Goal: Task Accomplishment & Management: Use online tool/utility

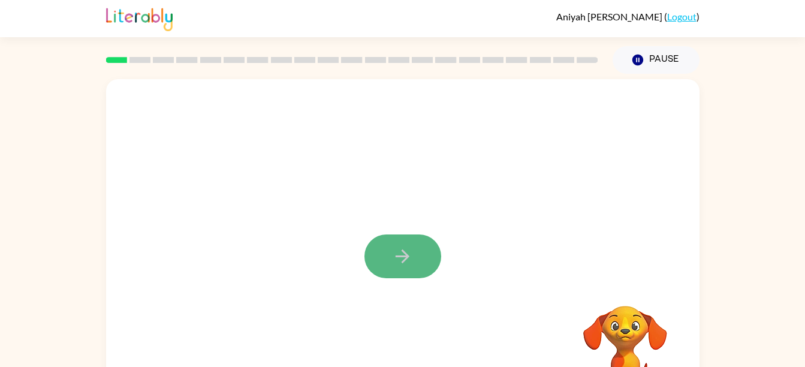
click at [395, 251] on button "button" at bounding box center [403, 256] width 77 height 44
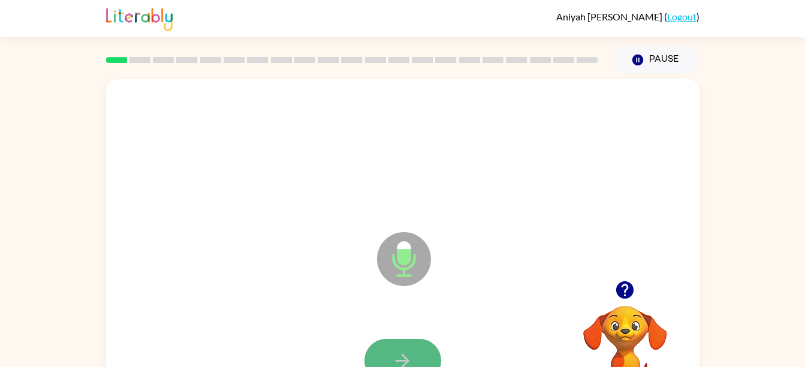
click at [394, 348] on button "button" at bounding box center [403, 361] width 77 height 44
click at [374, 342] on div at bounding box center [403, 361] width 570 height 98
click at [396, 349] on button "button" at bounding box center [403, 361] width 77 height 44
drag, startPoint x: 544, startPoint y: 64, endPoint x: 493, endPoint y: 224, distance: 168.2
click at [493, 224] on div "Aniyah Bradley ( Logout ) Pause Pause Microphone The Microphone is here when it…" at bounding box center [402, 210] width 805 height 421
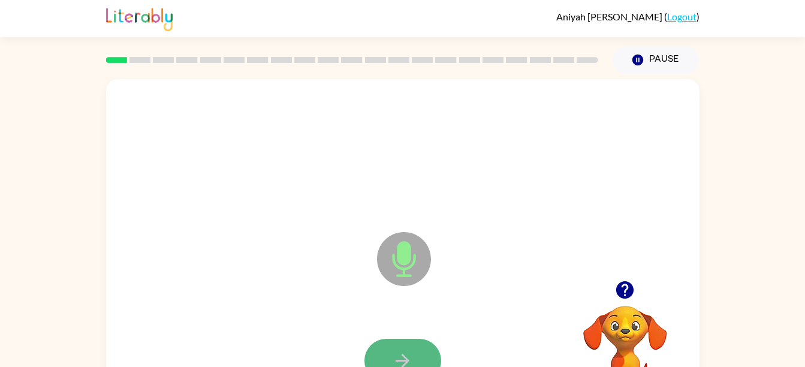
click at [377, 353] on button "button" at bounding box center [403, 361] width 77 height 44
drag, startPoint x: 454, startPoint y: 324, endPoint x: 428, endPoint y: 332, distance: 27.5
click at [433, 332] on div at bounding box center [403, 361] width 570 height 98
click at [427, 342] on button "button" at bounding box center [403, 361] width 77 height 44
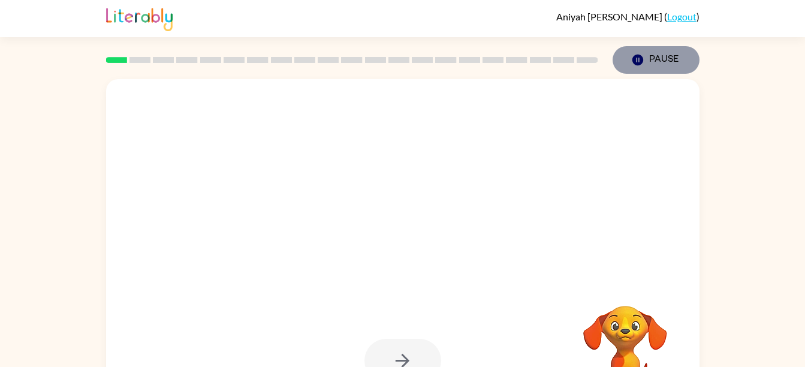
click at [652, 65] on button "Pause Pause" at bounding box center [656, 60] width 87 height 28
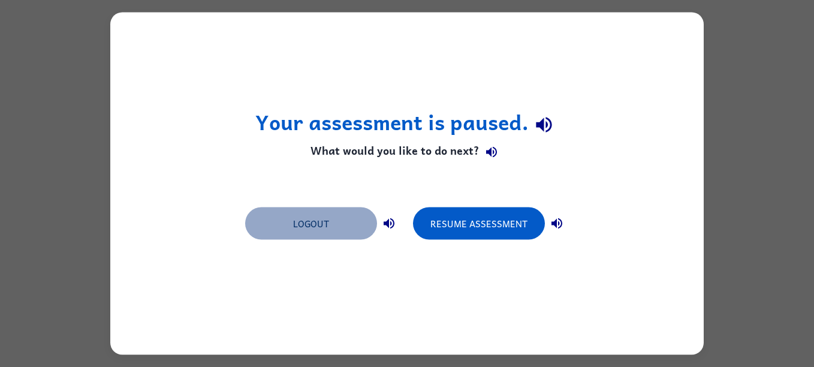
click at [307, 237] on button "Logout" at bounding box center [311, 223] width 132 height 32
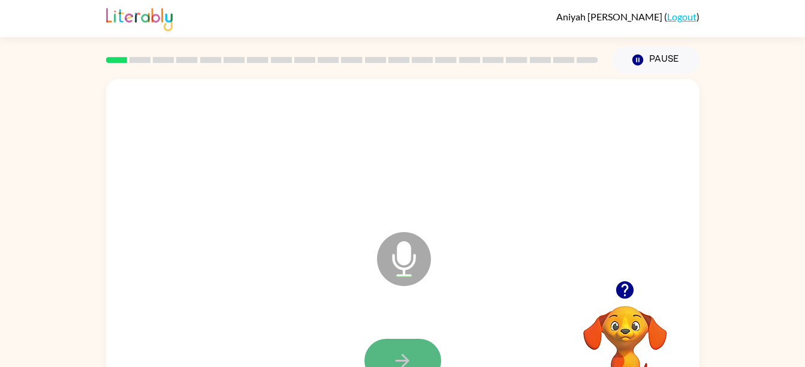
click at [402, 342] on button "button" at bounding box center [403, 361] width 77 height 44
click at [423, 356] on button "button" at bounding box center [403, 361] width 77 height 44
click at [369, 332] on div at bounding box center [403, 361] width 570 height 98
click at [394, 347] on button "button" at bounding box center [403, 361] width 77 height 44
drag, startPoint x: 399, startPoint y: 354, endPoint x: 372, endPoint y: 335, distance: 33.1
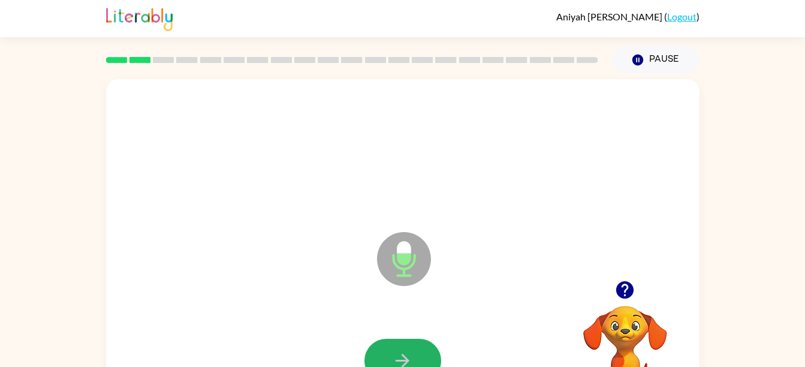
click at [399, 353] on icon "button" at bounding box center [402, 360] width 21 height 21
click at [417, 337] on div at bounding box center [403, 361] width 570 height 98
drag, startPoint x: 423, startPoint y: 344, endPoint x: 418, endPoint y: 350, distance: 7.7
click at [418, 350] on button "button" at bounding box center [403, 361] width 77 height 44
drag, startPoint x: 406, startPoint y: 352, endPoint x: 416, endPoint y: 357, distance: 11.5
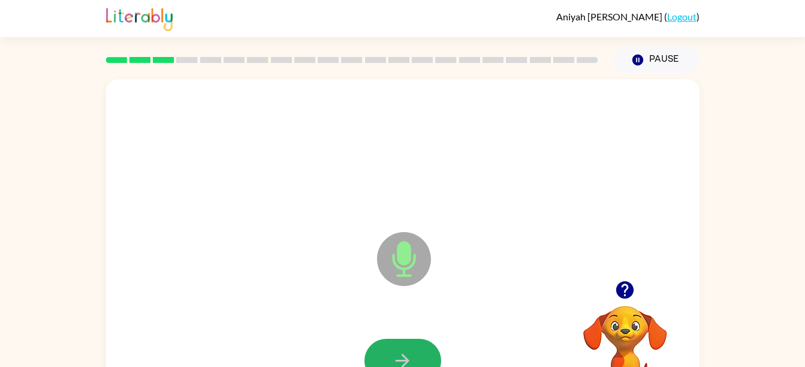
click at [416, 357] on button "button" at bounding box center [403, 361] width 77 height 44
click at [411, 347] on button "button" at bounding box center [403, 361] width 77 height 44
drag, startPoint x: 383, startPoint y: 318, endPoint x: 514, endPoint y: 354, distance: 136.7
click at [508, 357] on div "Microphone The Microphone is here when it is your turn to talk" at bounding box center [403, 250] width 594 height 342
click at [386, 353] on button "button" at bounding box center [403, 361] width 77 height 44
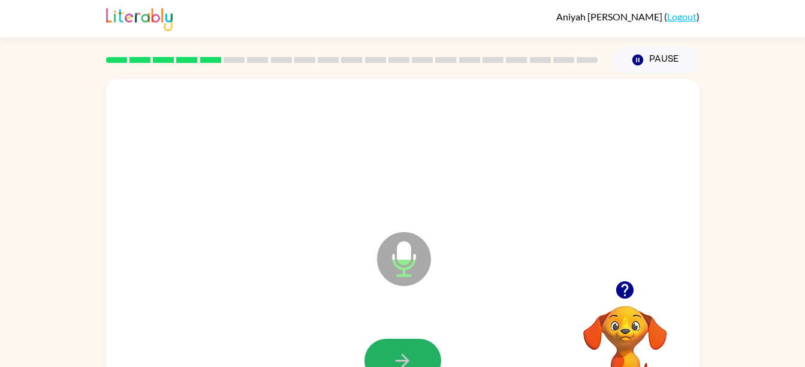
drag, startPoint x: 382, startPoint y: 351, endPoint x: 365, endPoint y: 314, distance: 41.3
click at [371, 331] on div at bounding box center [403, 361] width 570 height 98
click at [402, 350] on icon "button" at bounding box center [402, 360] width 21 height 21
drag, startPoint x: 390, startPoint y: 347, endPoint x: 409, endPoint y: 343, distance: 20.1
click at [403, 342] on button "button" at bounding box center [403, 361] width 77 height 44
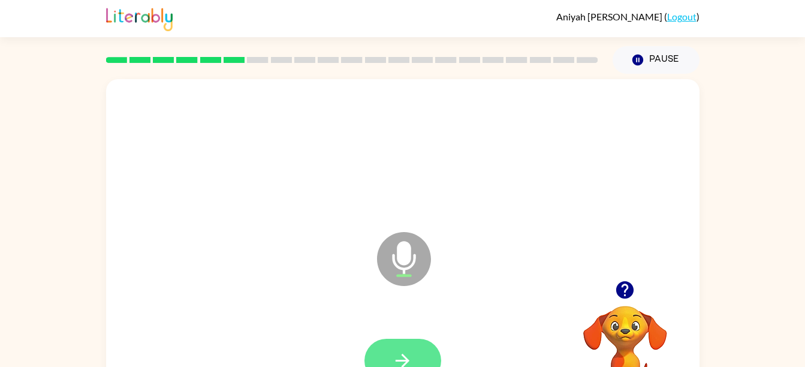
click at [426, 355] on button "button" at bounding box center [403, 361] width 77 height 44
click at [400, 349] on button "button" at bounding box center [403, 361] width 77 height 44
drag, startPoint x: 421, startPoint y: 336, endPoint x: 445, endPoint y: 323, distance: 27.4
click at [437, 327] on div at bounding box center [403, 361] width 570 height 98
click at [409, 359] on icon "button" at bounding box center [402, 360] width 21 height 21
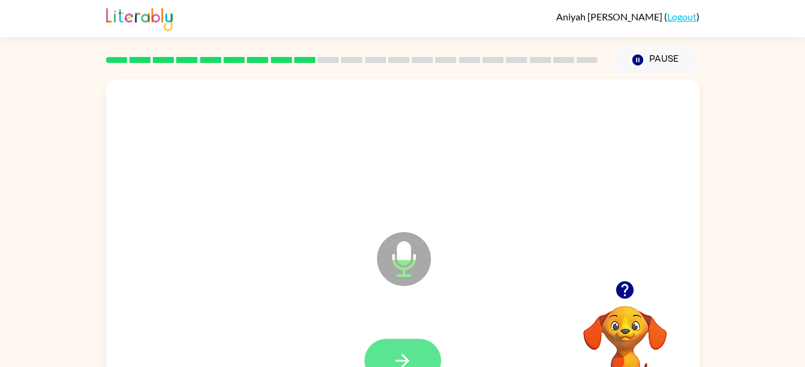
click at [413, 351] on button "button" at bounding box center [403, 361] width 77 height 44
click at [398, 345] on button "button" at bounding box center [403, 361] width 77 height 44
click at [405, 363] on icon "button" at bounding box center [403, 361] width 14 height 14
click at [393, 357] on icon "button" at bounding box center [402, 360] width 21 height 21
click at [412, 344] on button "button" at bounding box center [403, 361] width 77 height 44
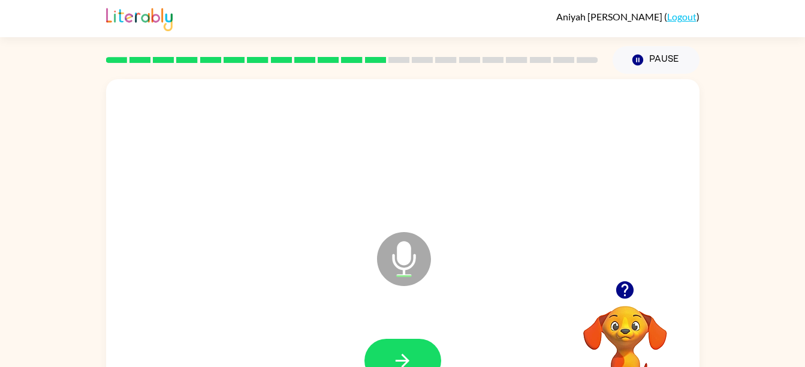
click at [318, 181] on div at bounding box center [403, 152] width 570 height 98
click at [417, 339] on button "button" at bounding box center [403, 361] width 77 height 44
click at [400, 345] on button "button" at bounding box center [403, 361] width 77 height 44
click at [528, 239] on icon "Microphone The Microphone is here when it is your turn to talk" at bounding box center [464, 274] width 180 height 90
click at [419, 357] on button "button" at bounding box center [403, 361] width 77 height 44
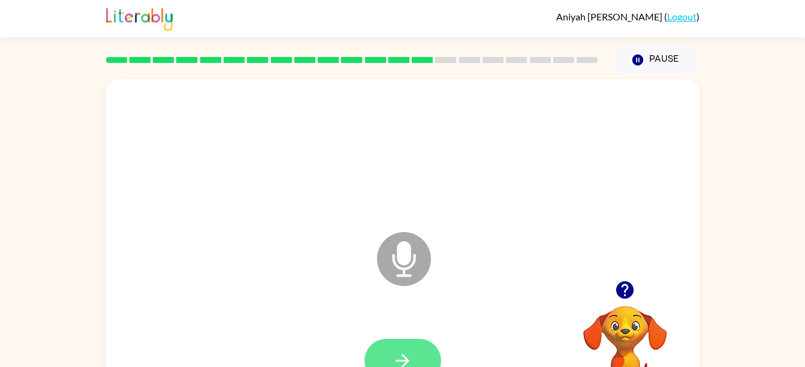
click at [415, 351] on button "button" at bounding box center [403, 361] width 77 height 44
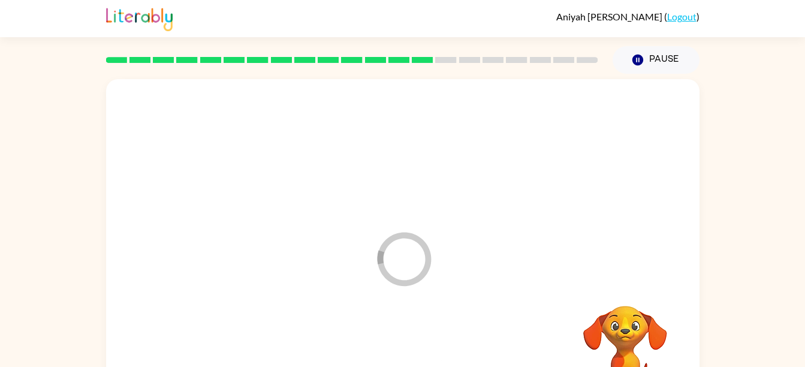
click at [415, 351] on div at bounding box center [403, 361] width 570 height 98
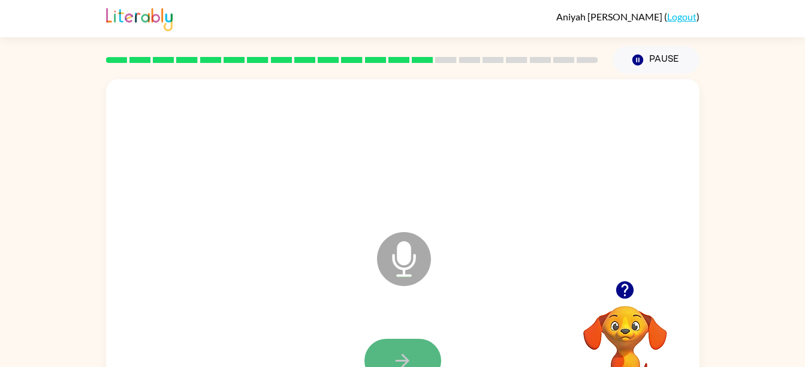
click at [418, 356] on button "button" at bounding box center [403, 361] width 77 height 44
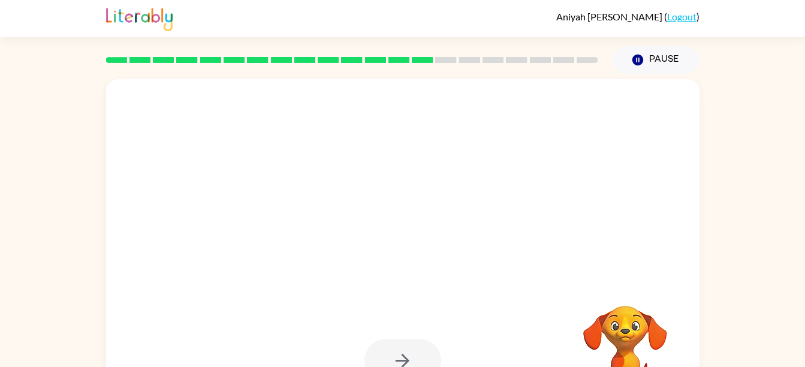
click at [624, 330] on video "Your browser must support playing .mp4 files to use Literably. Please try using…" at bounding box center [625, 347] width 120 height 120
drag, startPoint x: 623, startPoint y: 329, endPoint x: 626, endPoint y: 336, distance: 7.8
click at [626, 336] on video "Your browser must support playing .mp4 files to use Literably. Please try using…" at bounding box center [625, 347] width 120 height 120
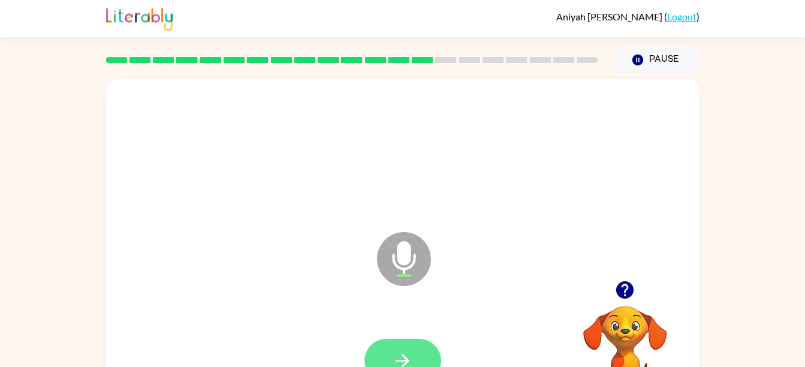
click at [407, 351] on icon "button" at bounding box center [402, 360] width 21 height 21
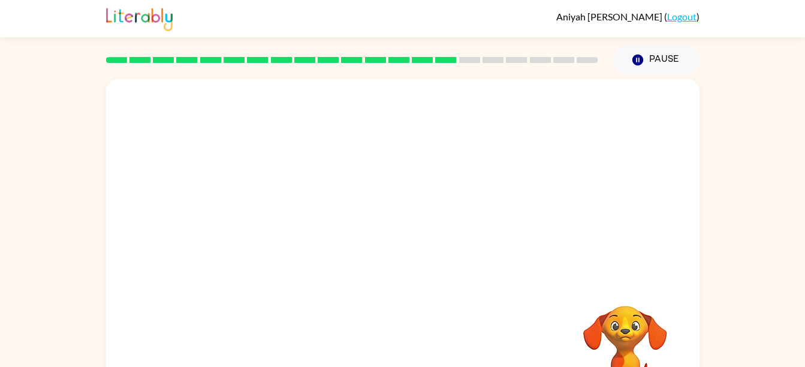
click at [413, 348] on div at bounding box center [403, 361] width 570 height 98
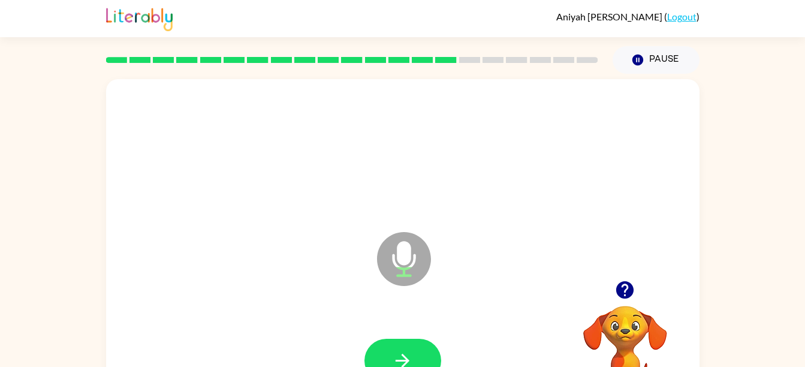
click at [520, 167] on div at bounding box center [403, 152] width 570 height 98
click at [402, 341] on button "button" at bounding box center [403, 361] width 77 height 44
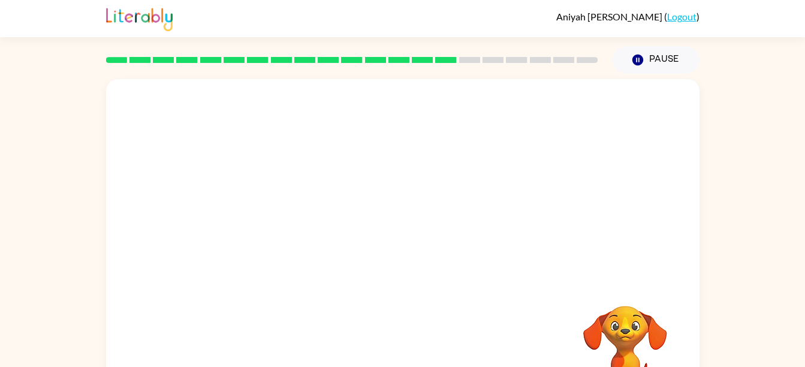
click at [251, 240] on div at bounding box center [374, 228] width 512 height 43
click at [252, 243] on div at bounding box center [374, 228] width 512 height 43
click at [252, 237] on div at bounding box center [374, 228] width 512 height 43
click at [62, 127] on div "Your browser must support playing .mp4 files to use Literably. Please try using…" at bounding box center [402, 248] width 805 height 348
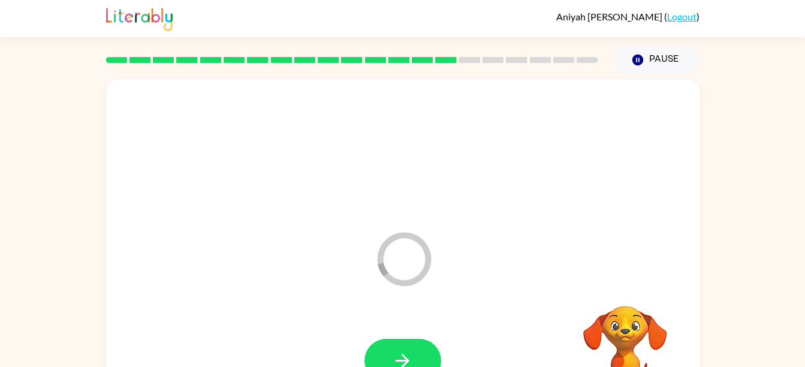
click at [17, 189] on div "Loader Your response is being sent to our graders Your browser must support pla…" at bounding box center [402, 248] width 805 height 348
click at [410, 345] on button "button" at bounding box center [403, 361] width 77 height 44
click at [411, 356] on icon "button" at bounding box center [402, 360] width 21 height 21
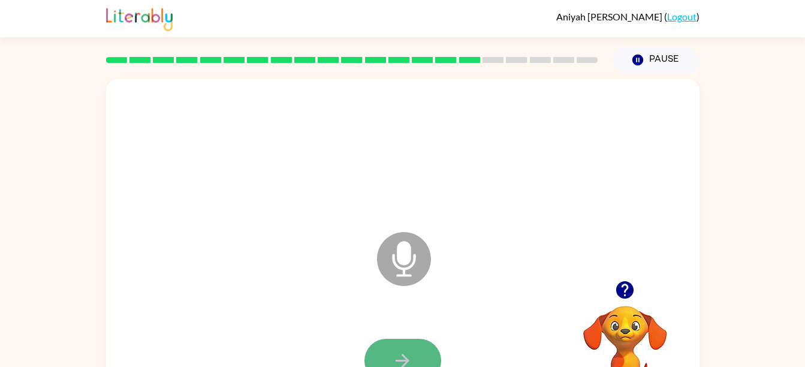
click at [392, 357] on icon "button" at bounding box center [402, 360] width 21 height 21
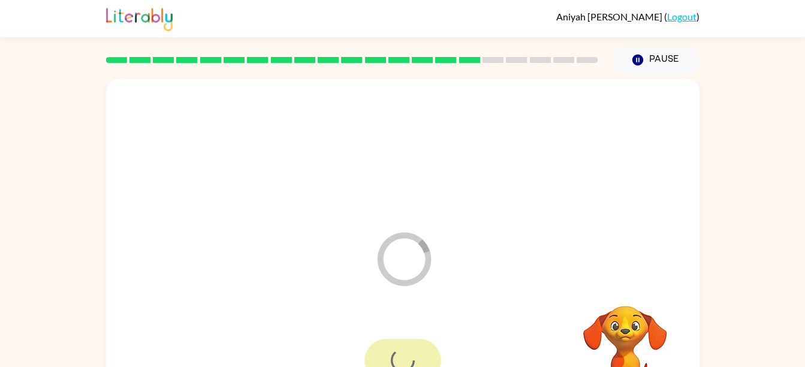
click at [396, 350] on div at bounding box center [403, 361] width 77 height 44
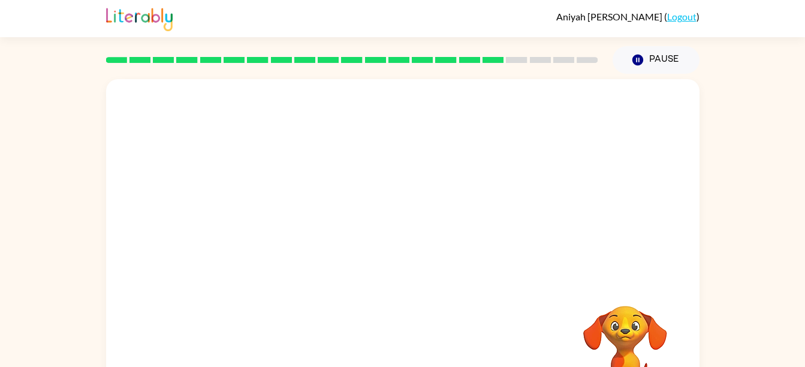
click at [257, 285] on div "Your browser must support playing .mp4 files to use Literably. Please try using…" at bounding box center [403, 250] width 594 height 342
click at [263, 277] on div "Your browser must support playing .mp4 files to use Literably. Please try using…" at bounding box center [403, 250] width 594 height 342
click at [609, 326] on video "Your browser must support playing .mp4 files to use Literably. Please try using…" at bounding box center [625, 347] width 120 height 120
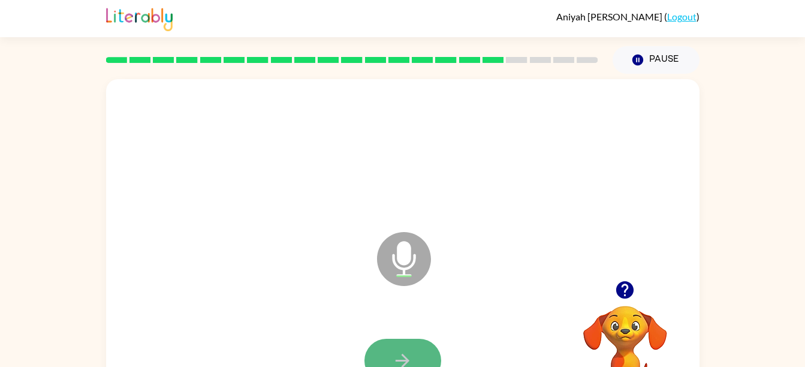
click at [406, 346] on button "button" at bounding box center [403, 361] width 77 height 44
click at [406, 359] on icon "button" at bounding box center [403, 361] width 14 height 14
click at [398, 346] on button "button" at bounding box center [403, 361] width 77 height 44
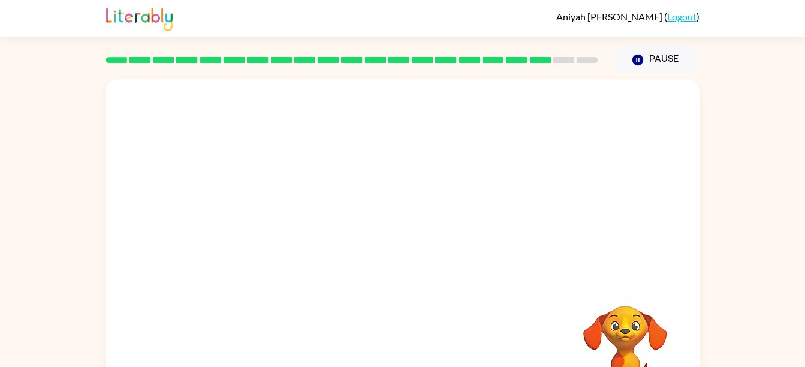
click at [398, 346] on div at bounding box center [403, 361] width 570 height 98
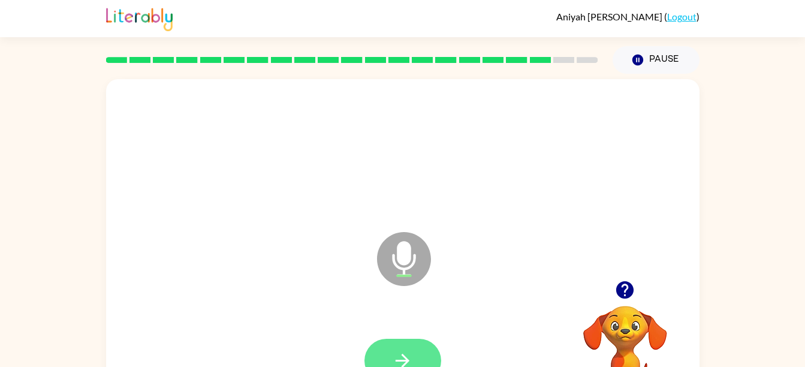
click at [398, 346] on button "button" at bounding box center [403, 361] width 77 height 44
drag, startPoint x: 395, startPoint y: 341, endPoint x: 291, endPoint y: 306, distance: 110.0
click at [291, 306] on div "Microphone The Microphone is here when it is your turn to talk" at bounding box center [403, 250] width 594 height 342
click at [420, 344] on button "button" at bounding box center [403, 361] width 77 height 44
click at [405, 359] on icon "button" at bounding box center [402, 360] width 21 height 21
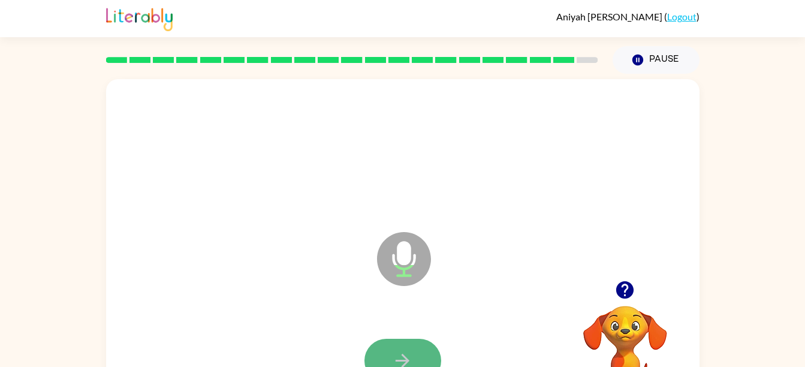
click at [396, 353] on icon "button" at bounding box center [402, 360] width 21 height 21
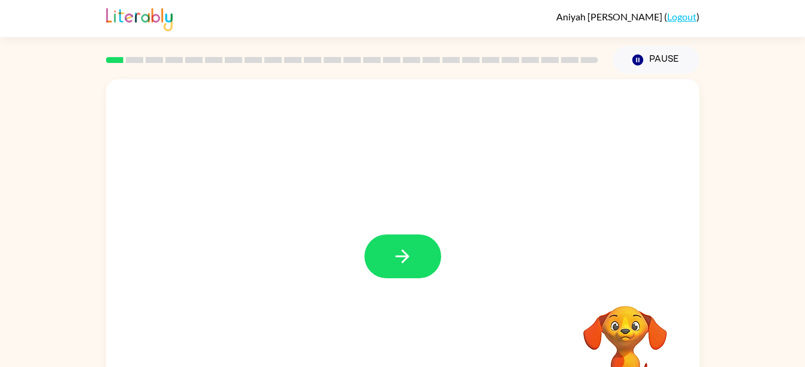
click at [380, 278] on div at bounding box center [403, 256] width 77 height 44
click at [413, 261] on button "button" at bounding box center [403, 256] width 77 height 44
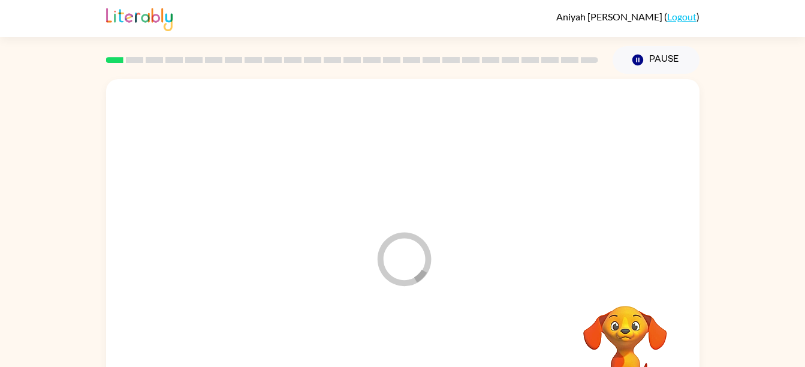
scroll to position [55, 0]
